Goal: Navigation & Orientation: Find specific page/section

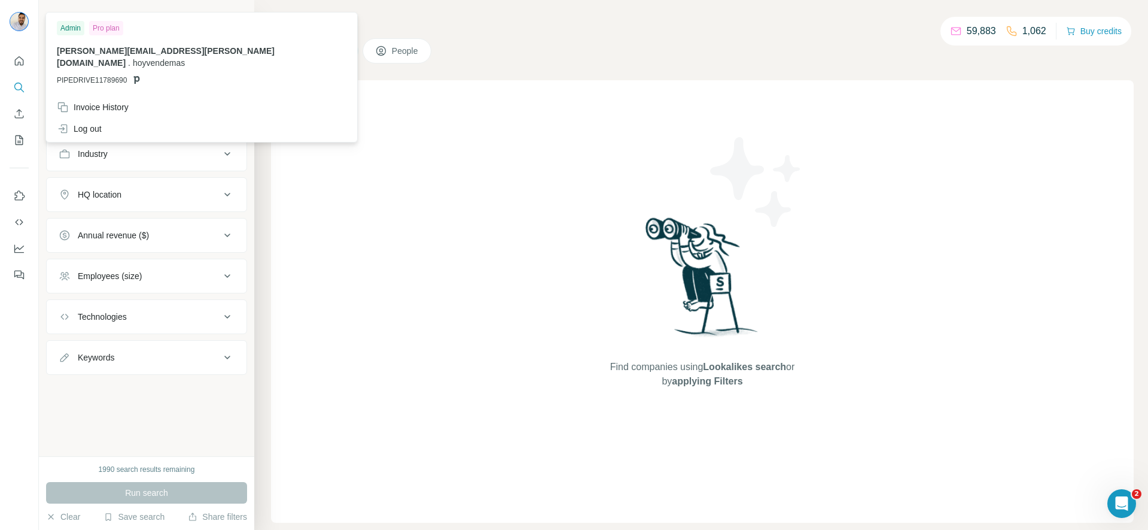
click at [17, 18] on img at bounding box center [19, 21] width 19 height 19
click at [20, 66] on icon "Quick start" at bounding box center [19, 61] width 12 height 12
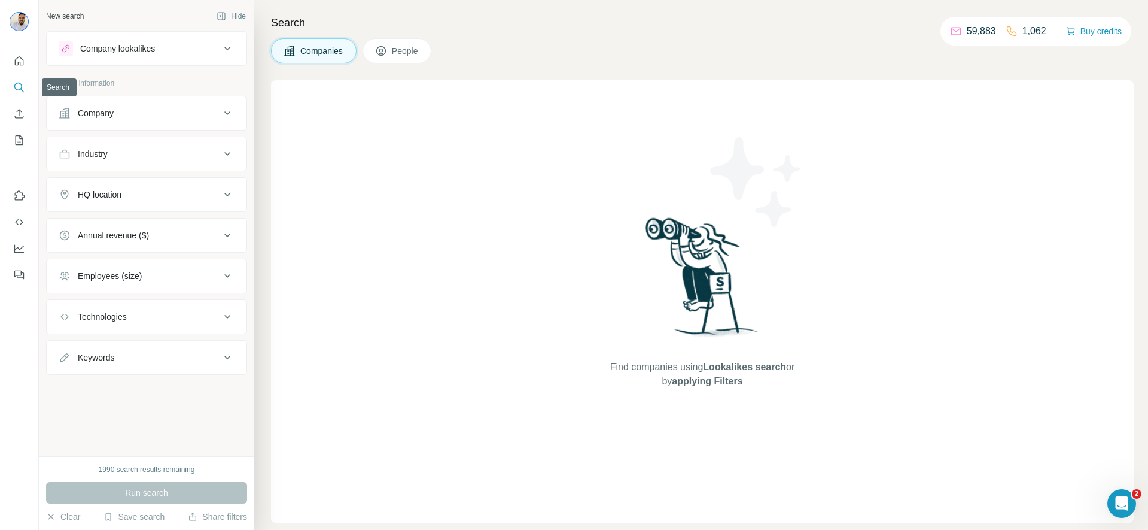
click at [14, 91] on icon "Search" at bounding box center [19, 87] width 12 height 12
click at [17, 60] on icon "Quick start" at bounding box center [19, 61] width 12 height 12
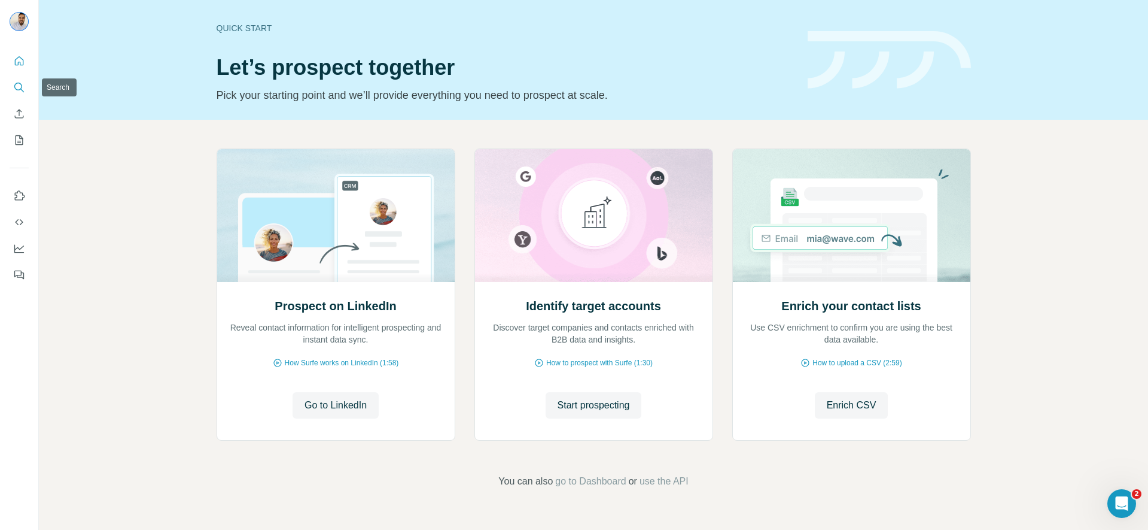
click at [10, 90] on button "Search" at bounding box center [19, 88] width 19 height 22
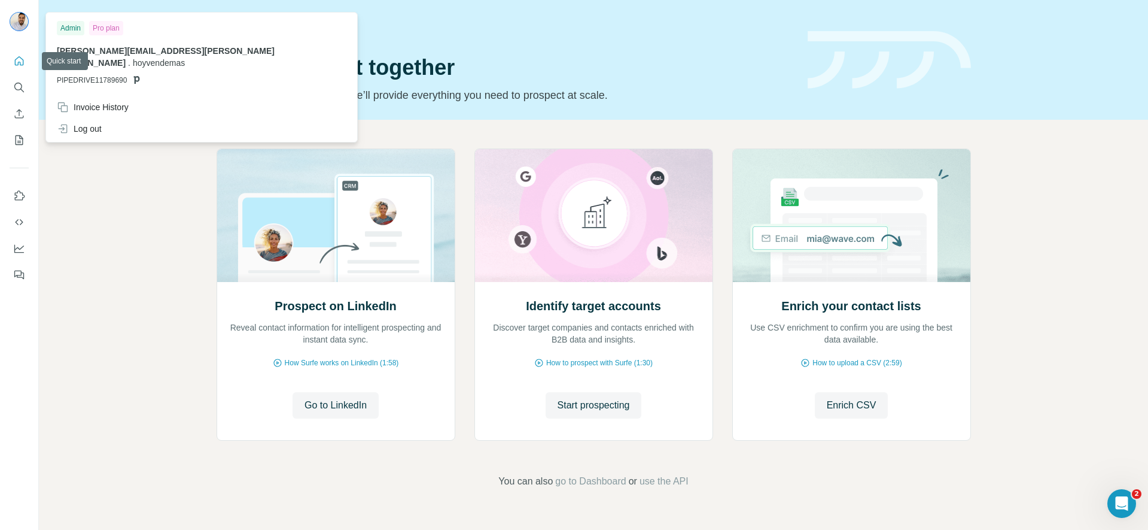
click at [16, 17] on img at bounding box center [19, 21] width 19 height 19
